Goal: Use online tool/utility: Utilize a website feature to perform a specific function

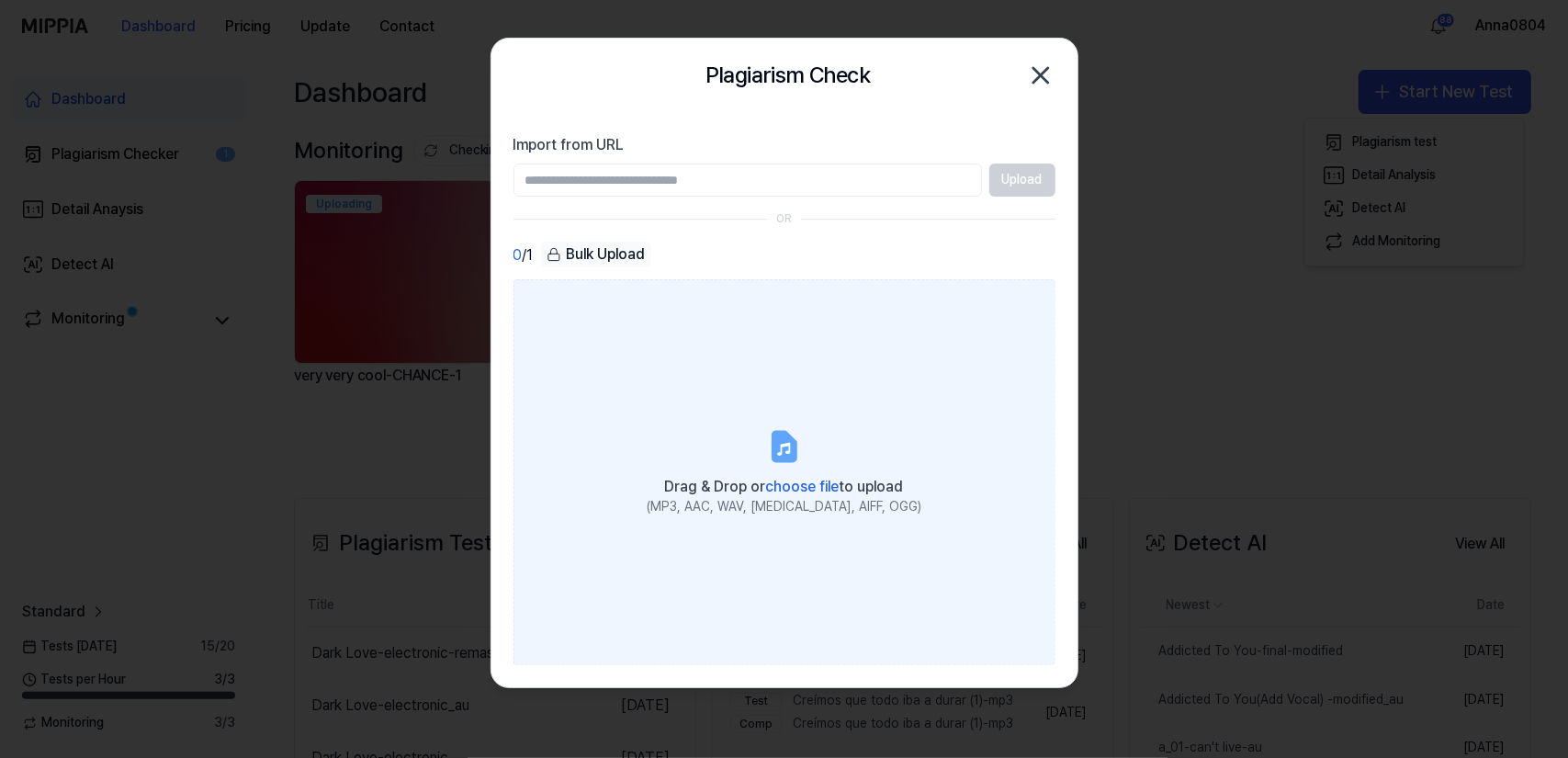
click at [642, 354] on label "Drag & Drop or choose file to upload (MP3, AAC, WAV, FLAC, AIFF, OGG)" at bounding box center [784, 471] width 542 height 386
click at [0, 0] on input "Drag & Drop or choose file to upload (MP3, AAC, WAV, FLAC, AIFF, OGG)" at bounding box center [0, 0] width 0 height 0
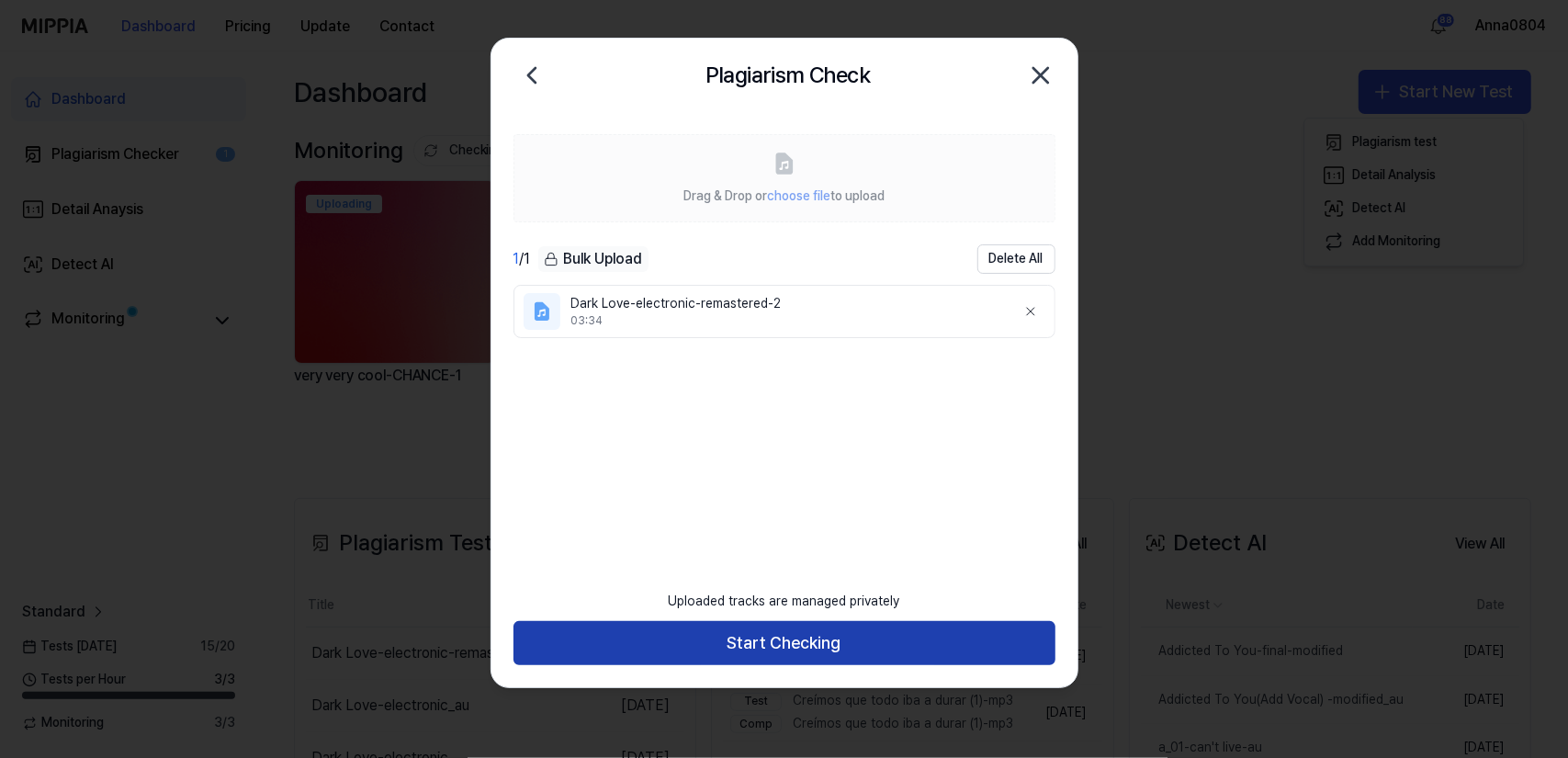
click at [909, 643] on button "Start Checking" at bounding box center [784, 643] width 542 height 44
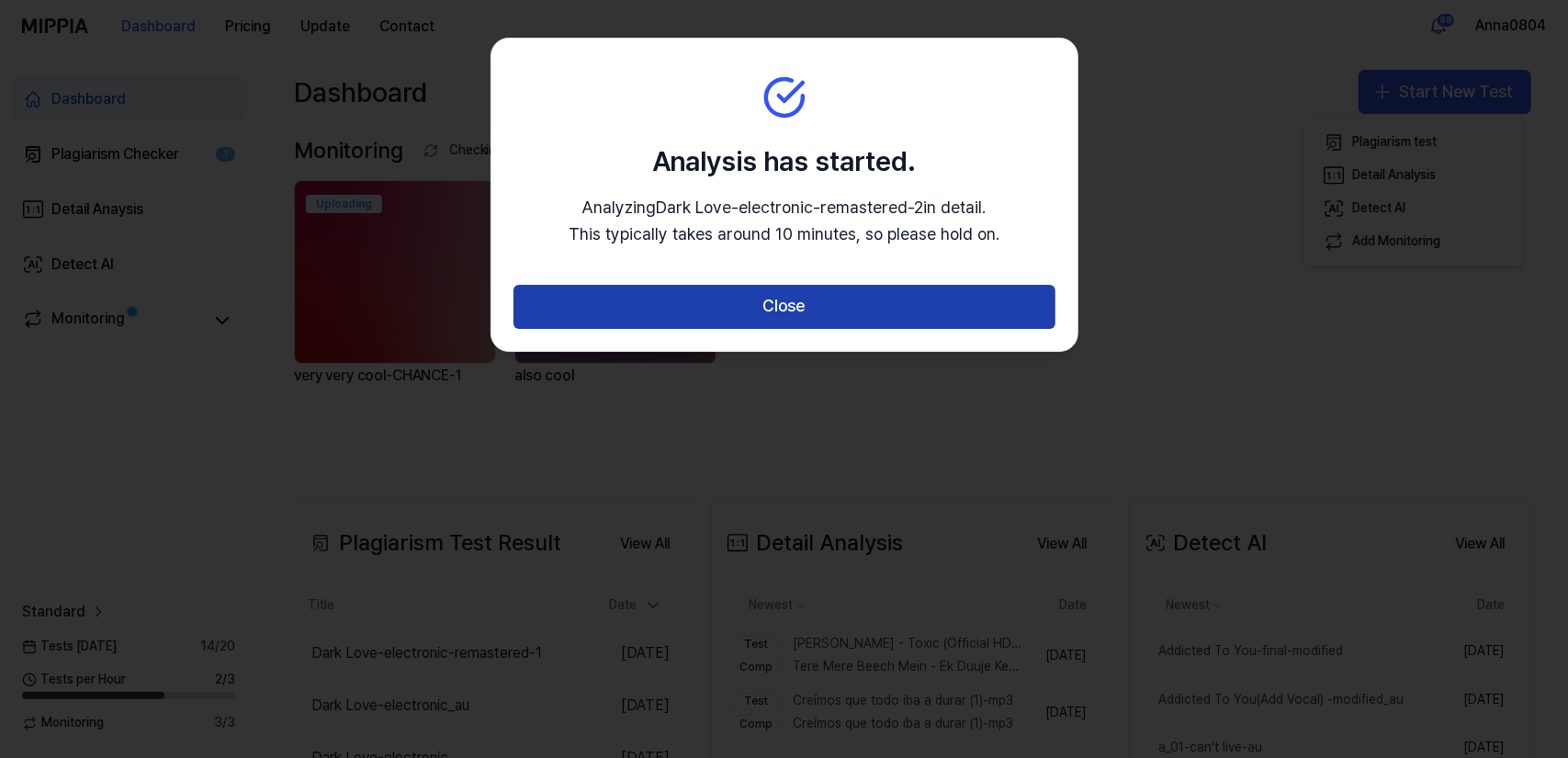
click at [818, 319] on button "Close" at bounding box center [784, 307] width 542 height 44
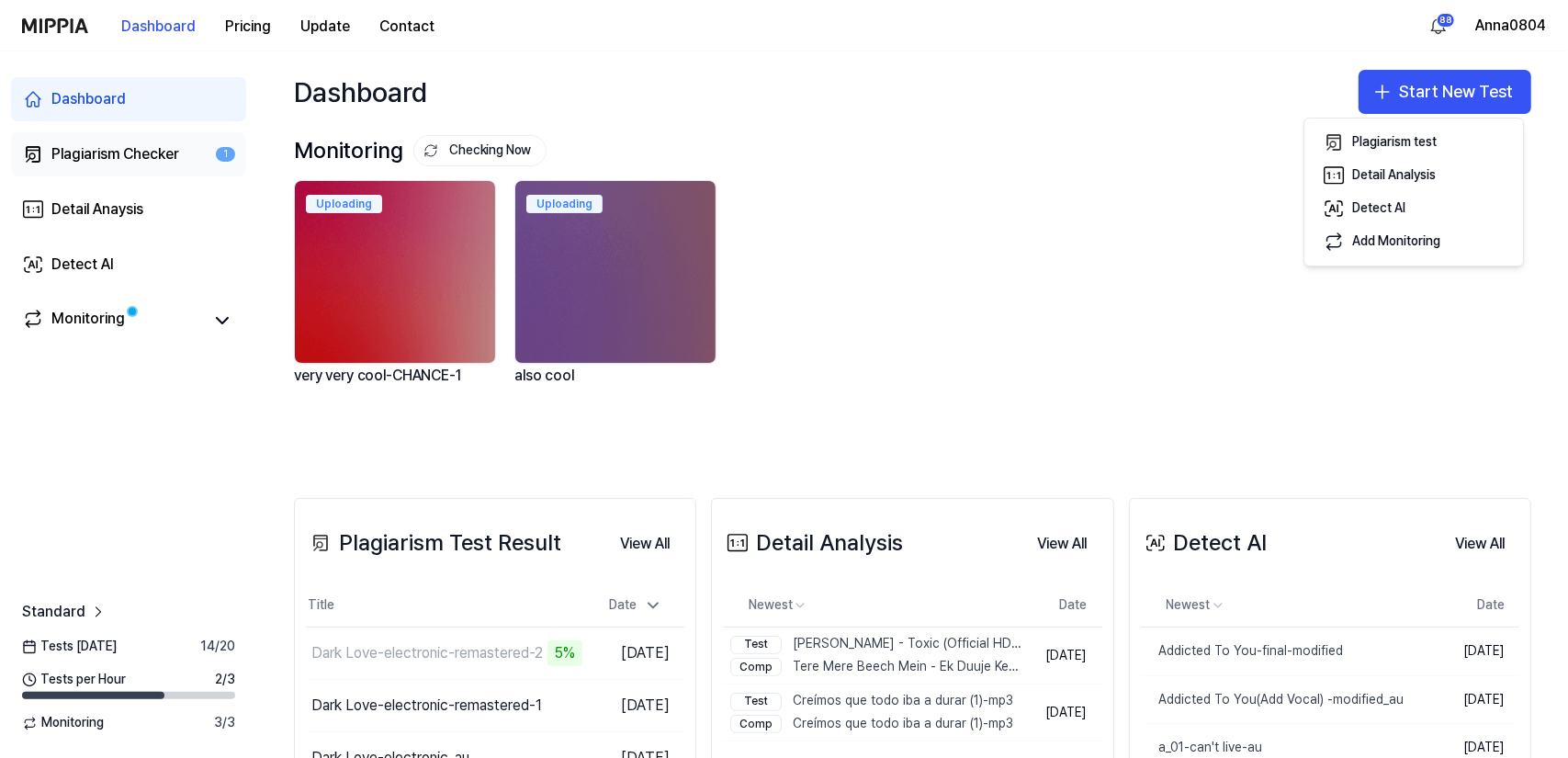
click at [46, 160] on link "Plagiarism Checker 1" at bounding box center [129, 154] width 235 height 44
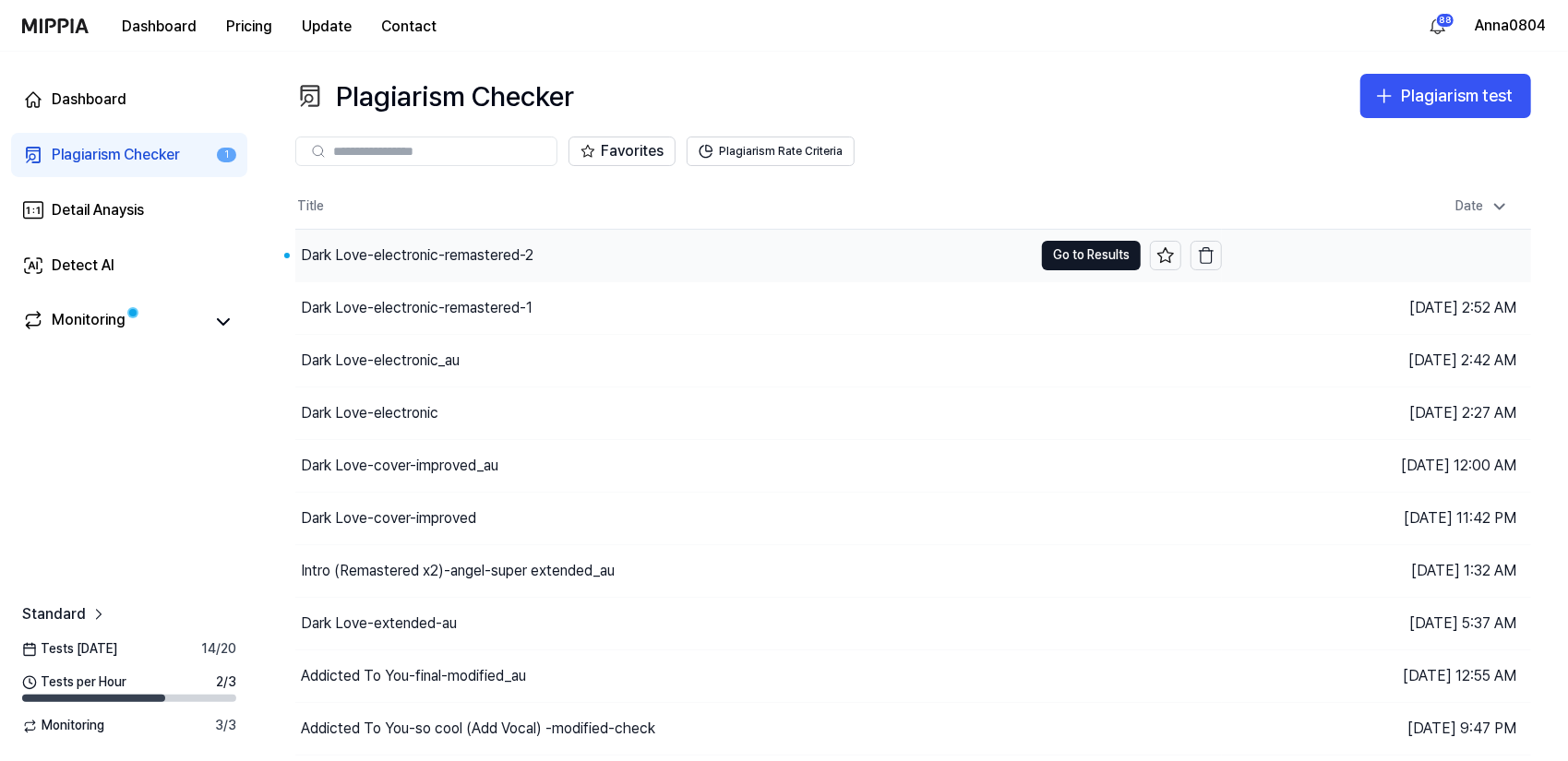
click at [425, 245] on div "Dark Love-electronic-remastered-2" at bounding box center [417, 255] width 232 height 22
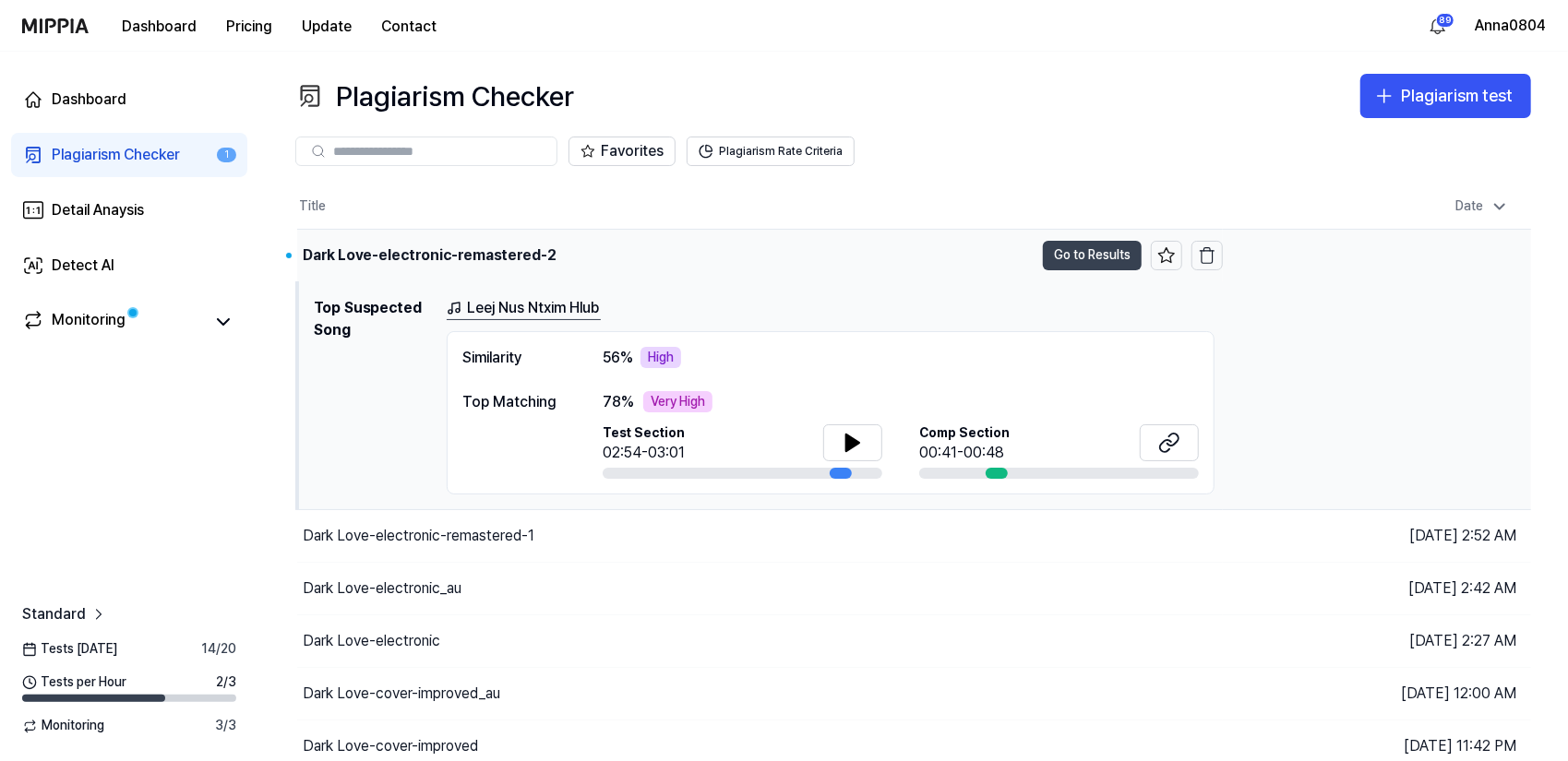
click at [1061, 252] on button "Go to Results" at bounding box center [1092, 255] width 98 height 30
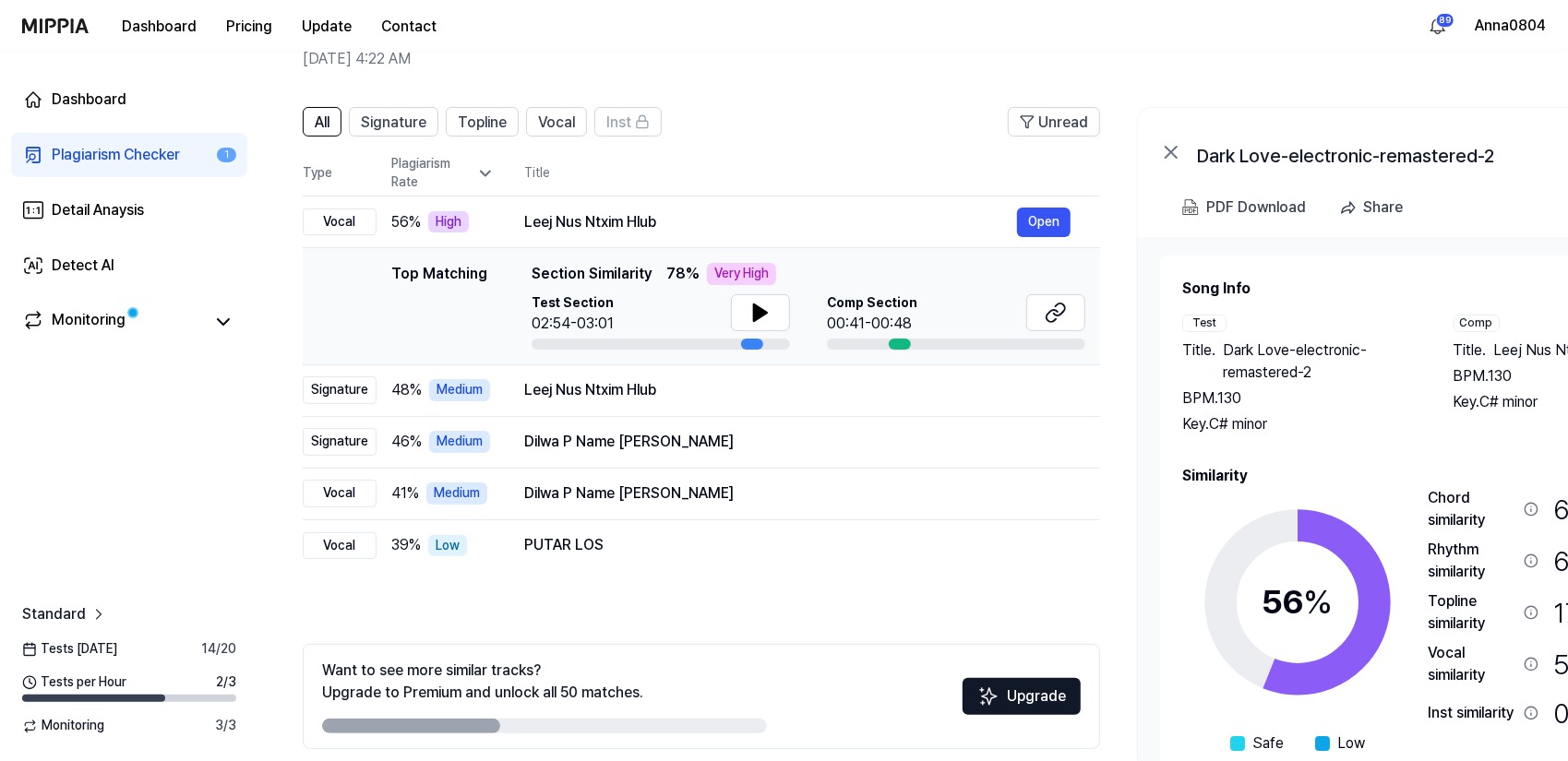
drag, startPoint x: 1269, startPoint y: 618, endPoint x: 1319, endPoint y: 590, distance: 57.3
click at [1319, 590] on div "56 %" at bounding box center [1297, 602] width 71 height 50
click at [81, 94] on div "Dashboard" at bounding box center [89, 99] width 75 height 22
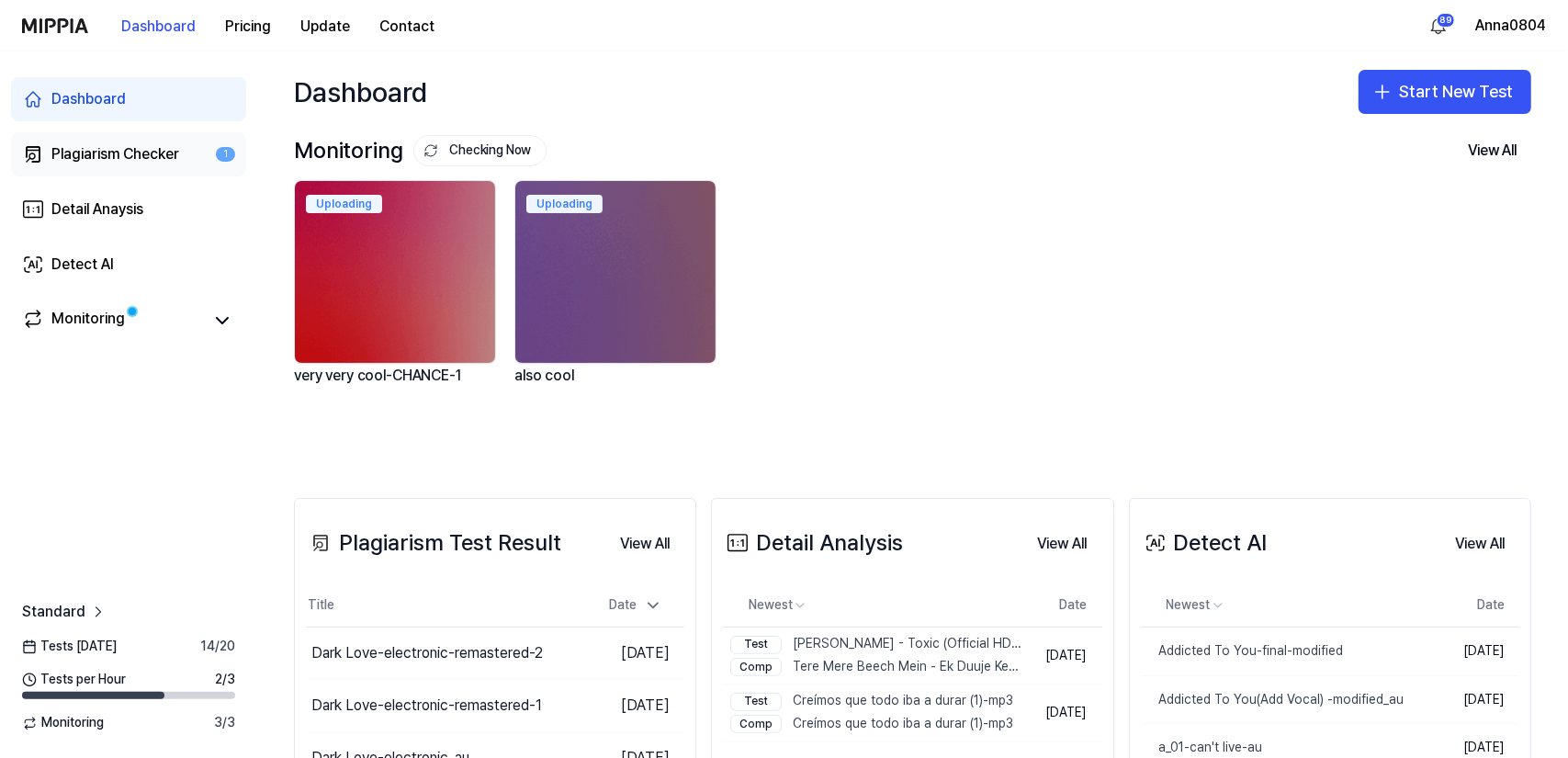
click at [149, 141] on link "Plagiarism Checker 1" at bounding box center [129, 154] width 235 height 44
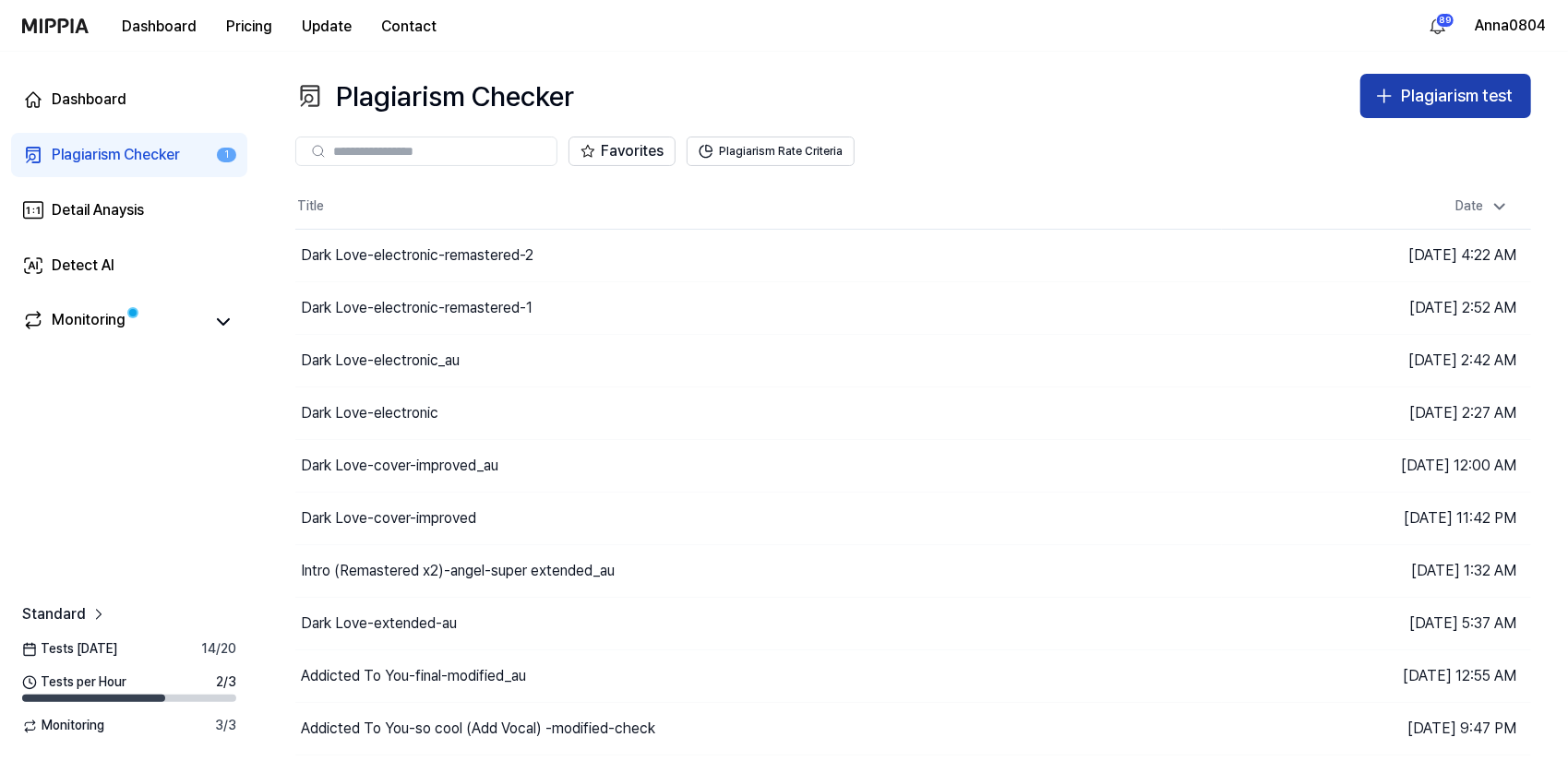
click at [1449, 83] on div "Plagiarism test" at bounding box center [1456, 97] width 112 height 27
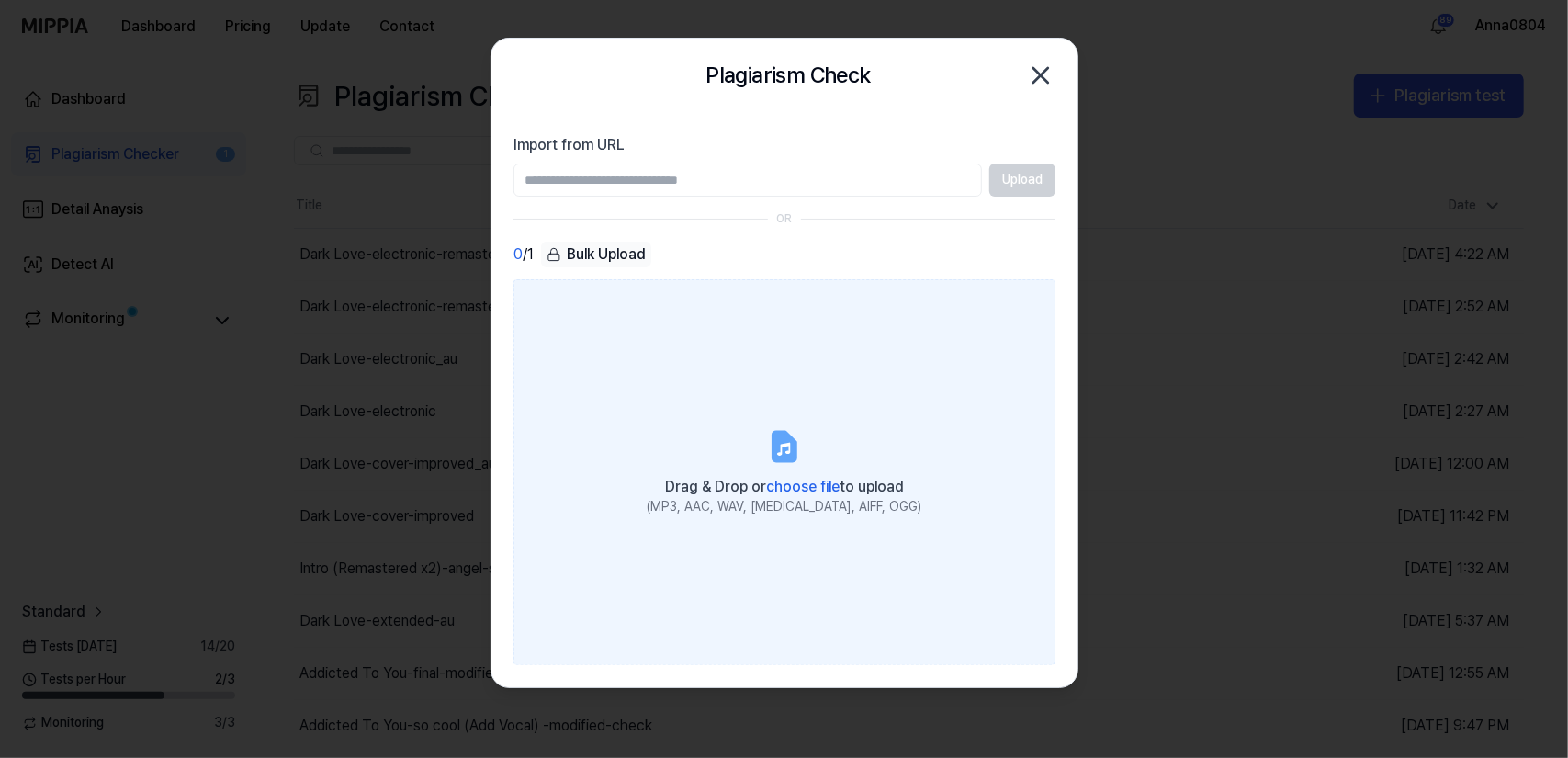
click at [810, 402] on label "Drag & Drop or choose file to upload (MP3, AAC, WAV, FLAC, AIFF, OGG)" at bounding box center [784, 471] width 542 height 386
click at [0, 0] on input "Drag & Drop or choose file to upload (MP3, AAC, WAV, FLAC, AIFF, OGG)" at bounding box center [0, 0] width 0 height 0
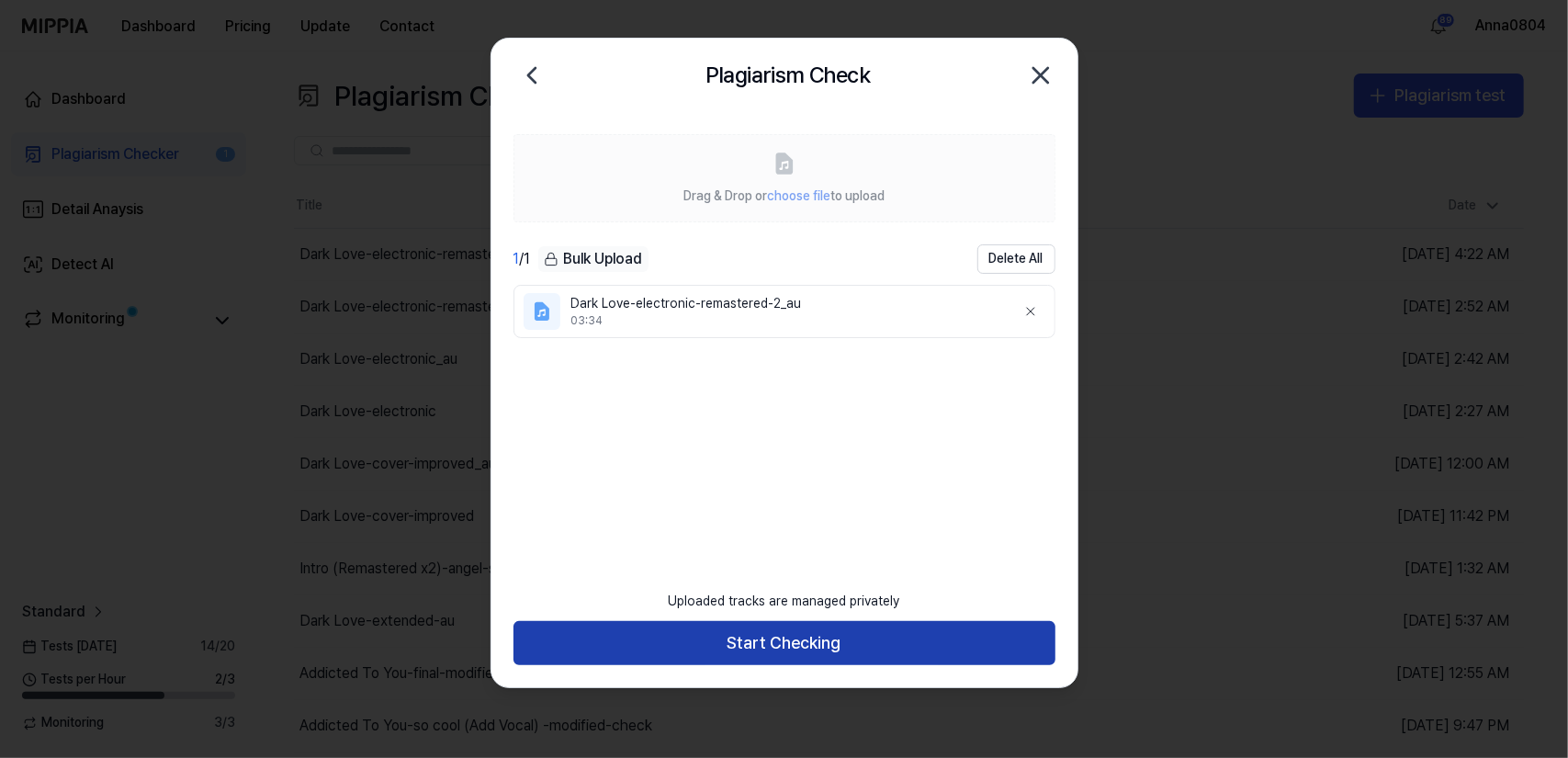
click at [880, 638] on button "Start Checking" at bounding box center [784, 643] width 542 height 44
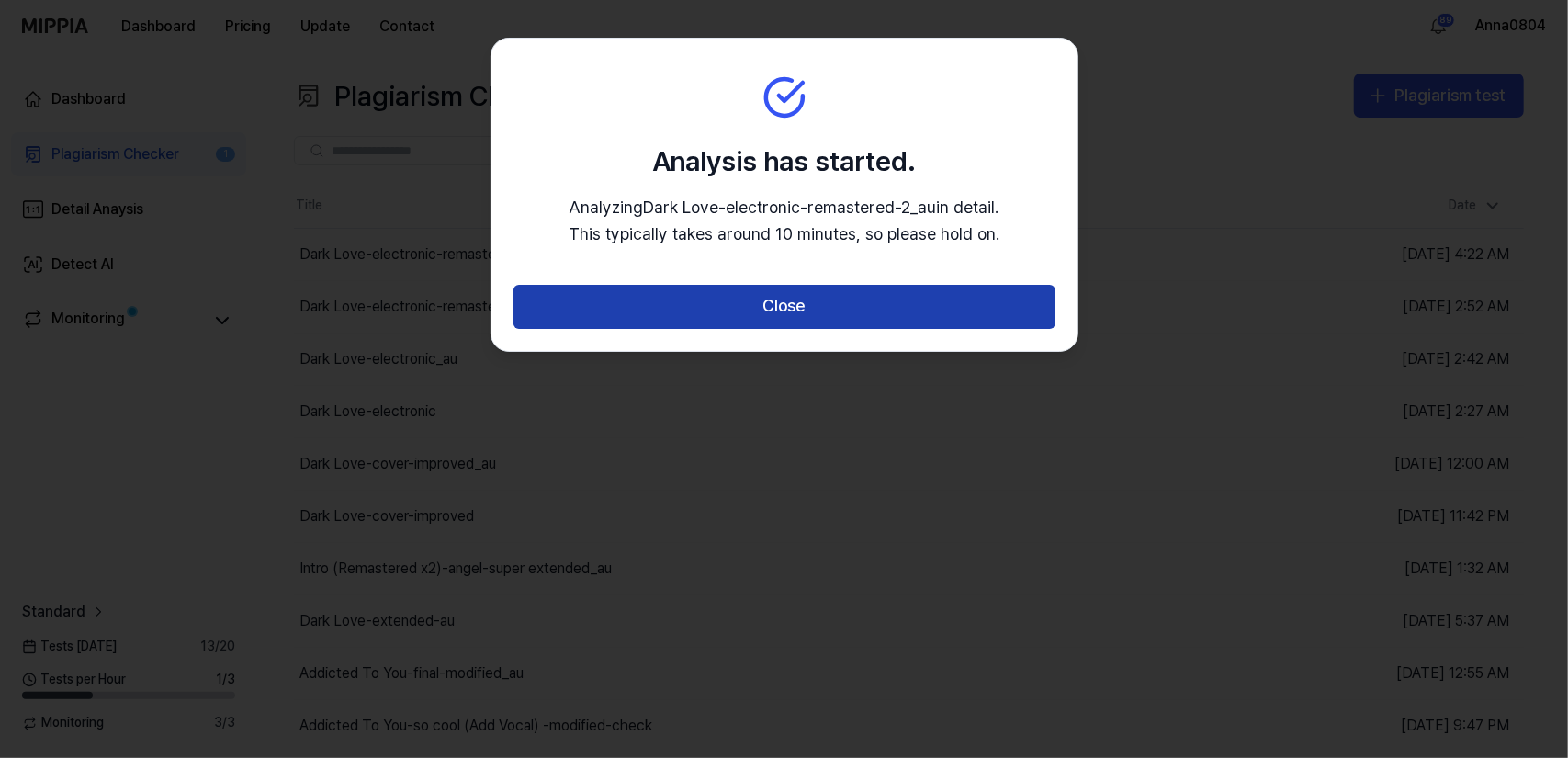
click at [813, 309] on button "Close" at bounding box center [784, 307] width 542 height 44
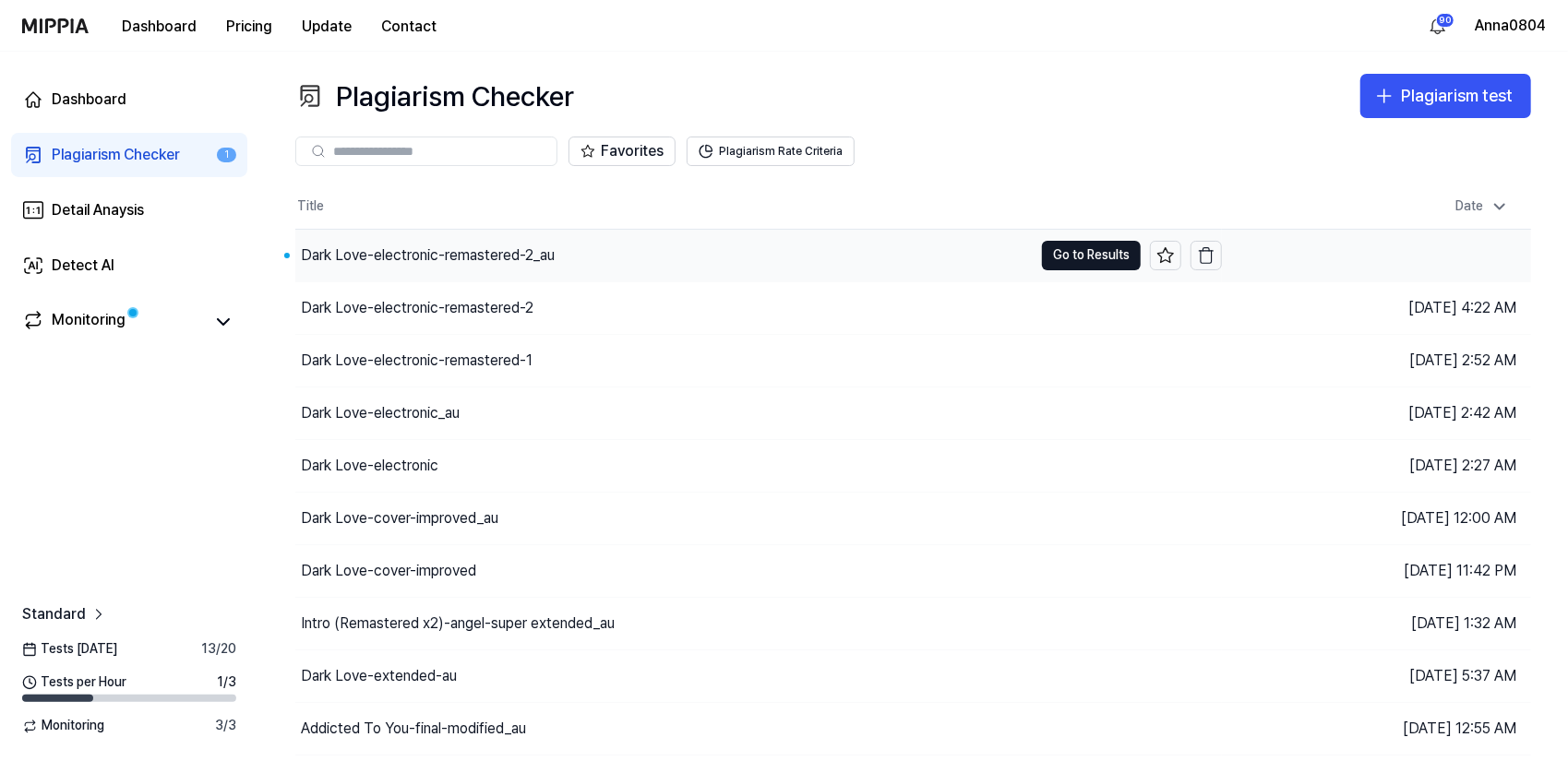
click at [404, 255] on div "Dark Love-electronic-remastered-2_au" at bounding box center [427, 255] width 253 height 22
